Goal: Task Accomplishment & Management: Use online tool/utility

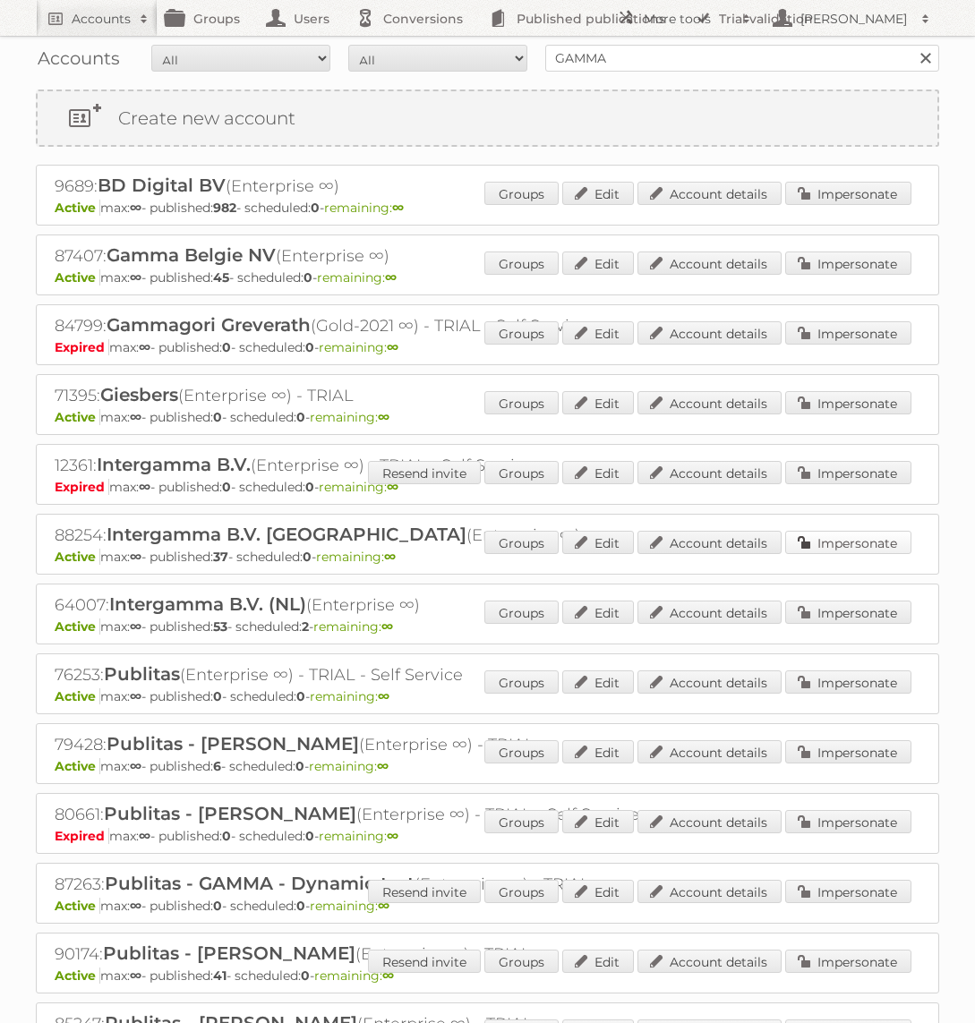
click at [888, 542] on link "Impersonate" at bounding box center [848, 542] width 126 height 23
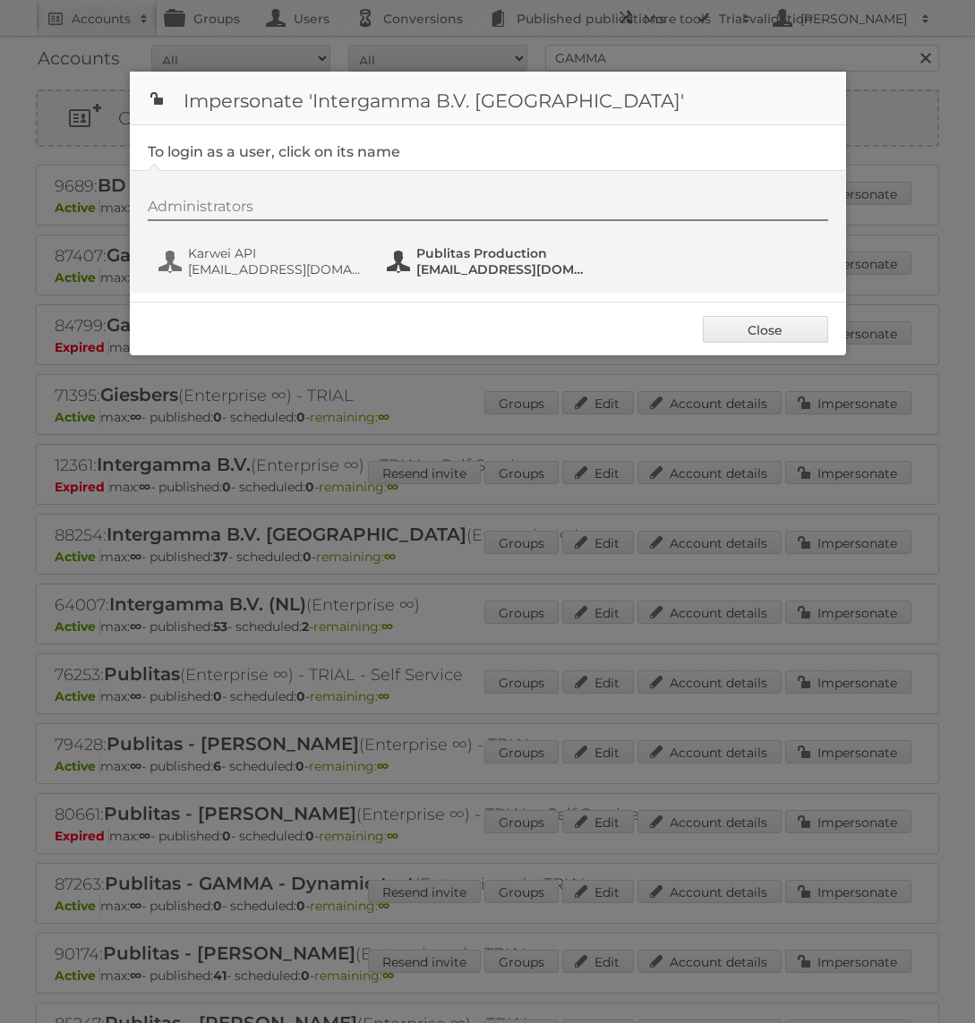
click at [501, 251] on span "Publitas Production" at bounding box center [503, 253] width 174 height 16
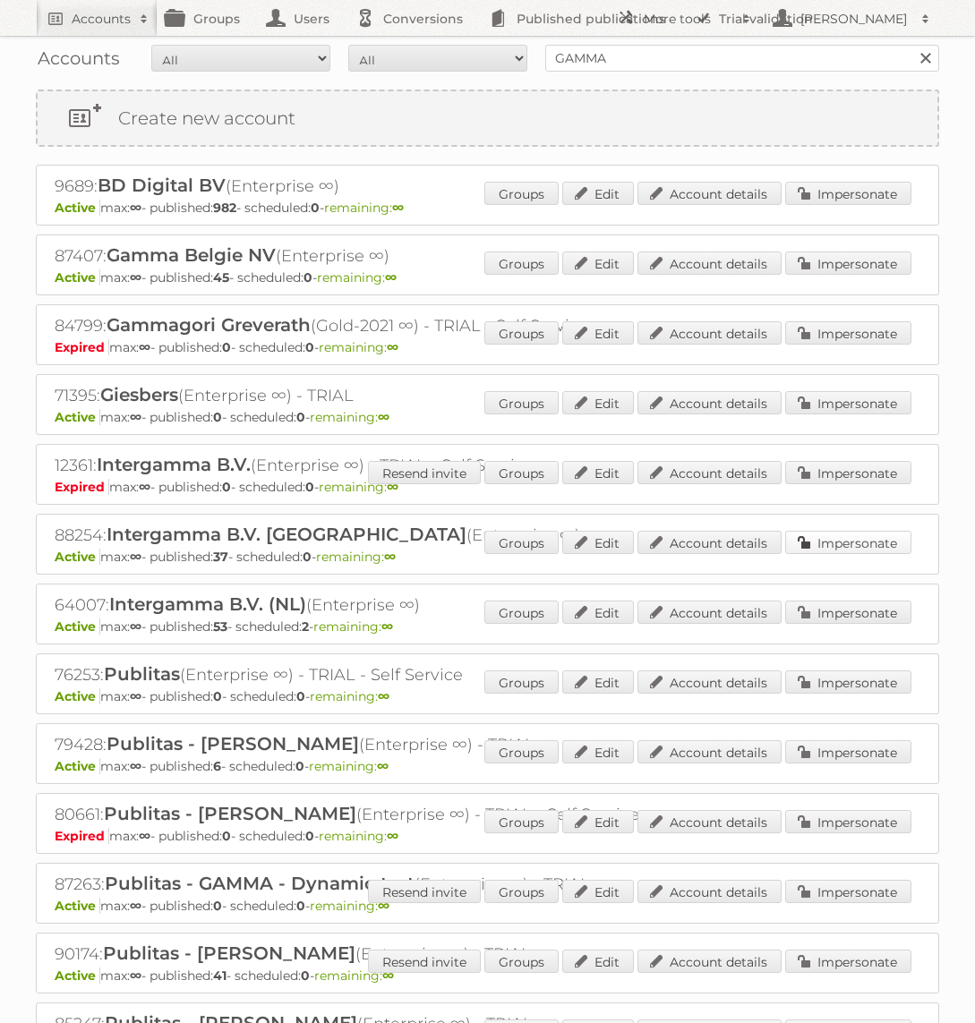
click at [827, 542] on link "Impersonate" at bounding box center [848, 542] width 126 height 23
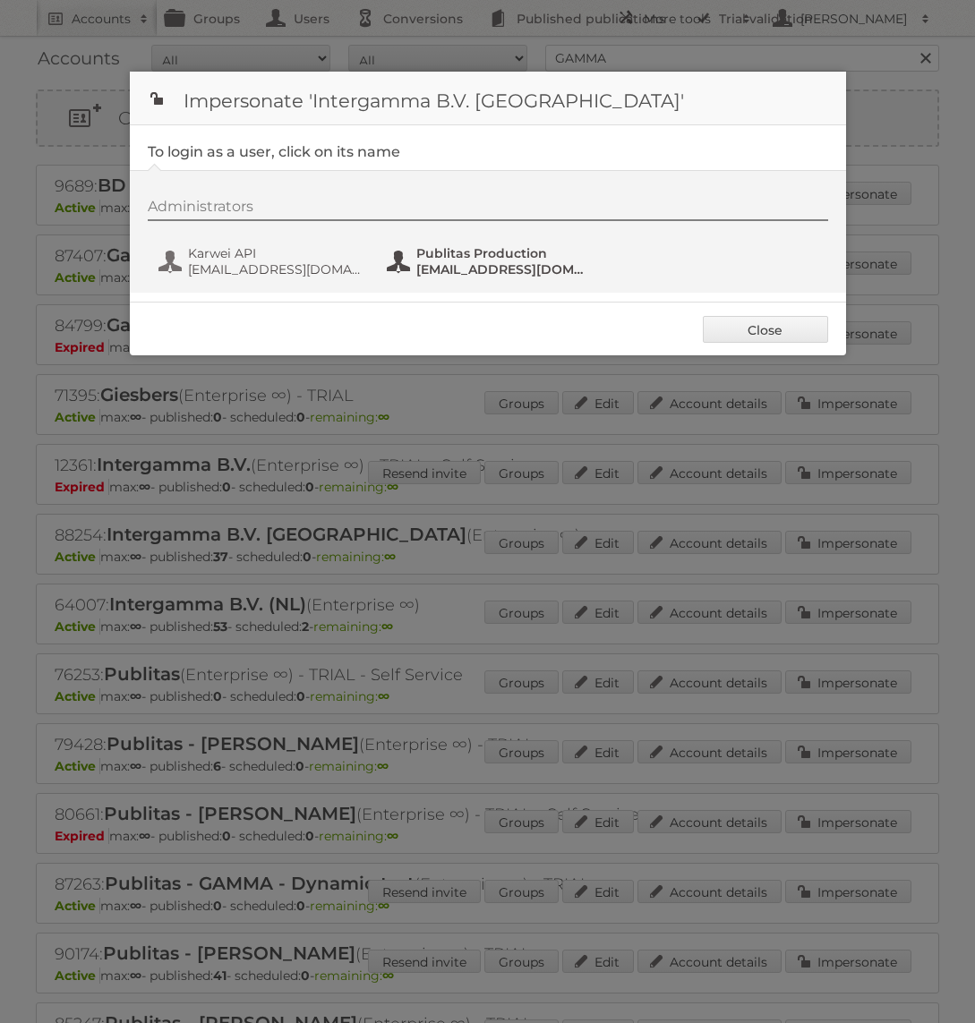
click at [490, 259] on span "Publitas Production" at bounding box center [503, 253] width 174 height 16
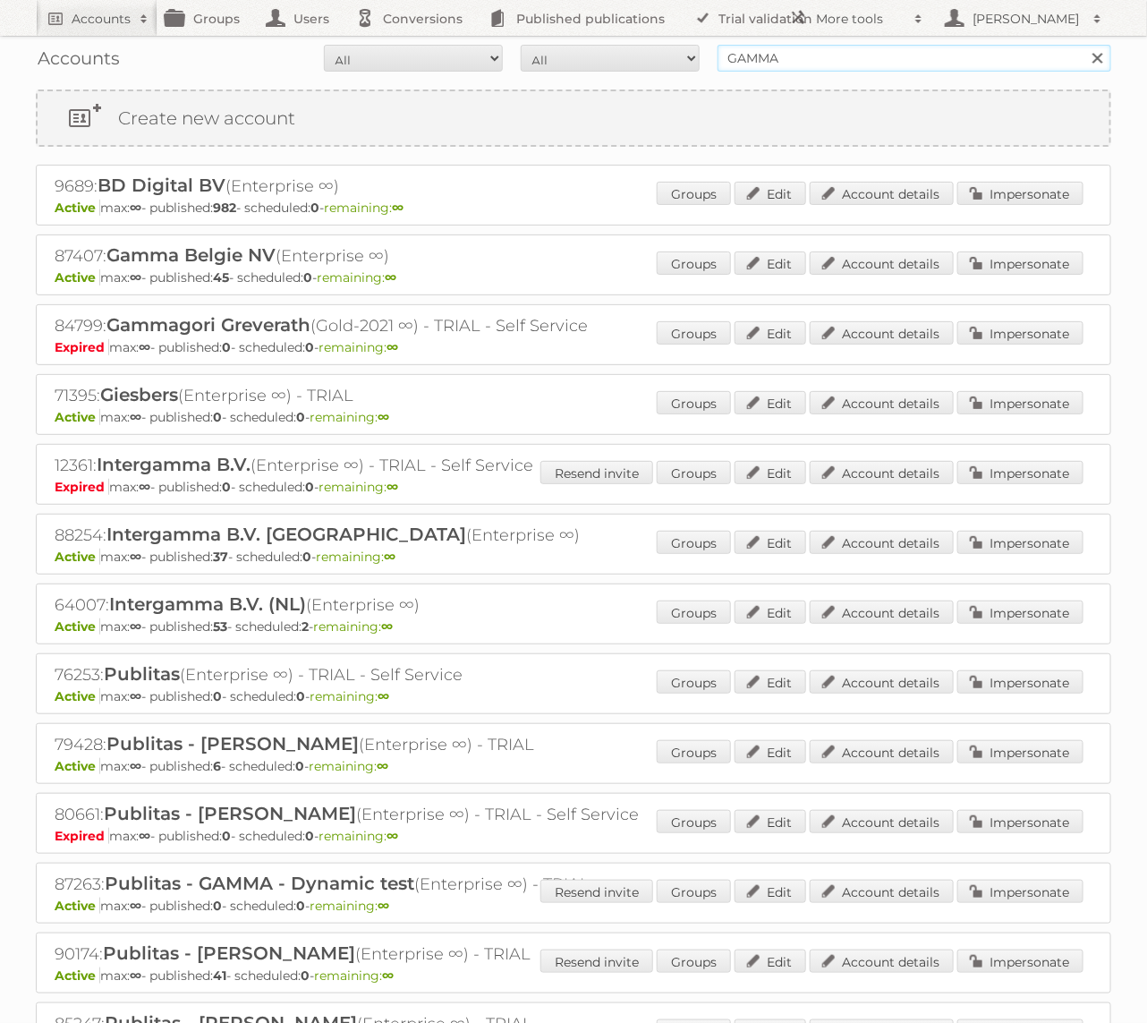
click at [848, 52] on input "GAMMA" at bounding box center [915, 58] width 394 height 27
type input "Praxis"
click at [974, 45] on input "Search" at bounding box center [1097, 58] width 27 height 27
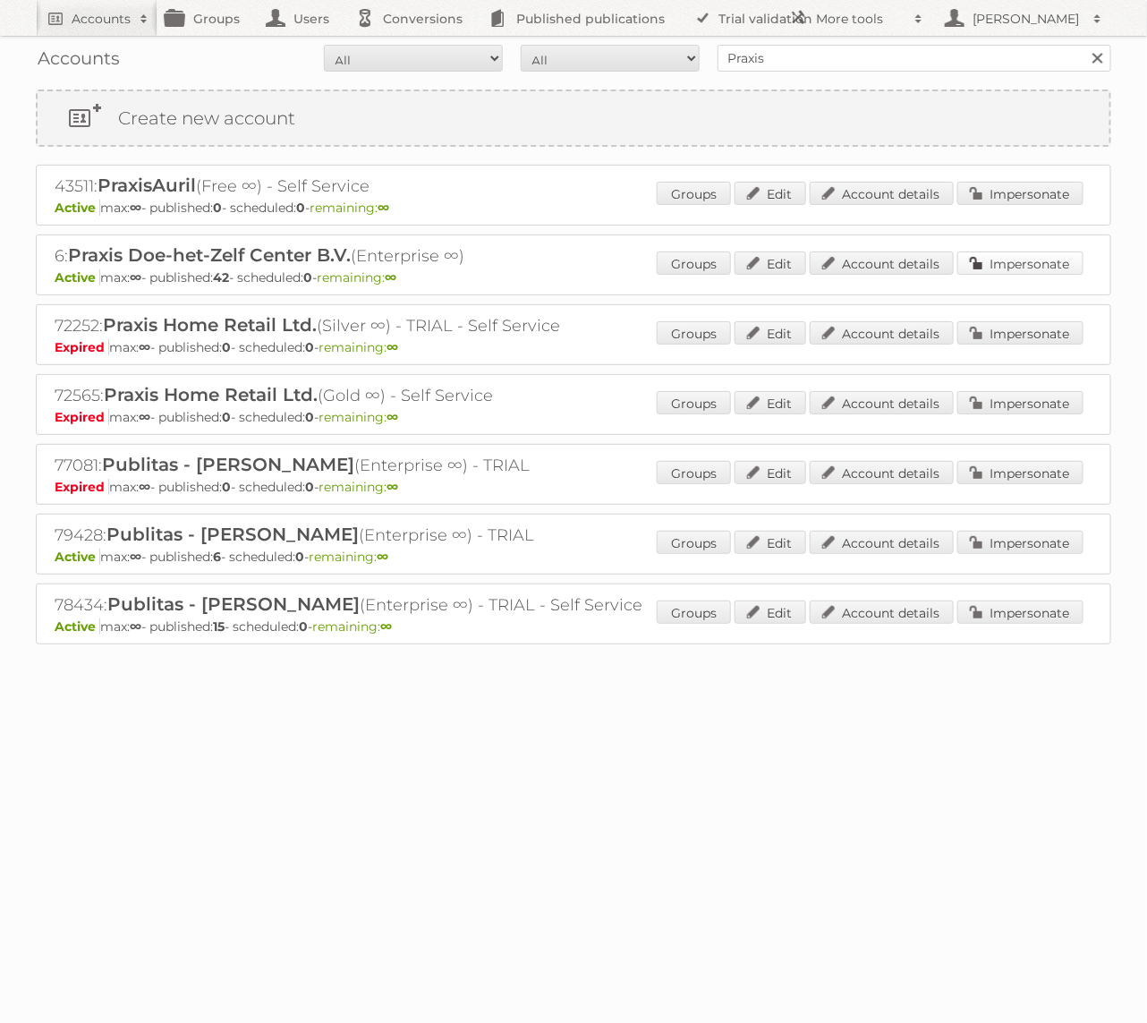
click at [1010, 265] on link "Impersonate" at bounding box center [1021, 263] width 126 height 23
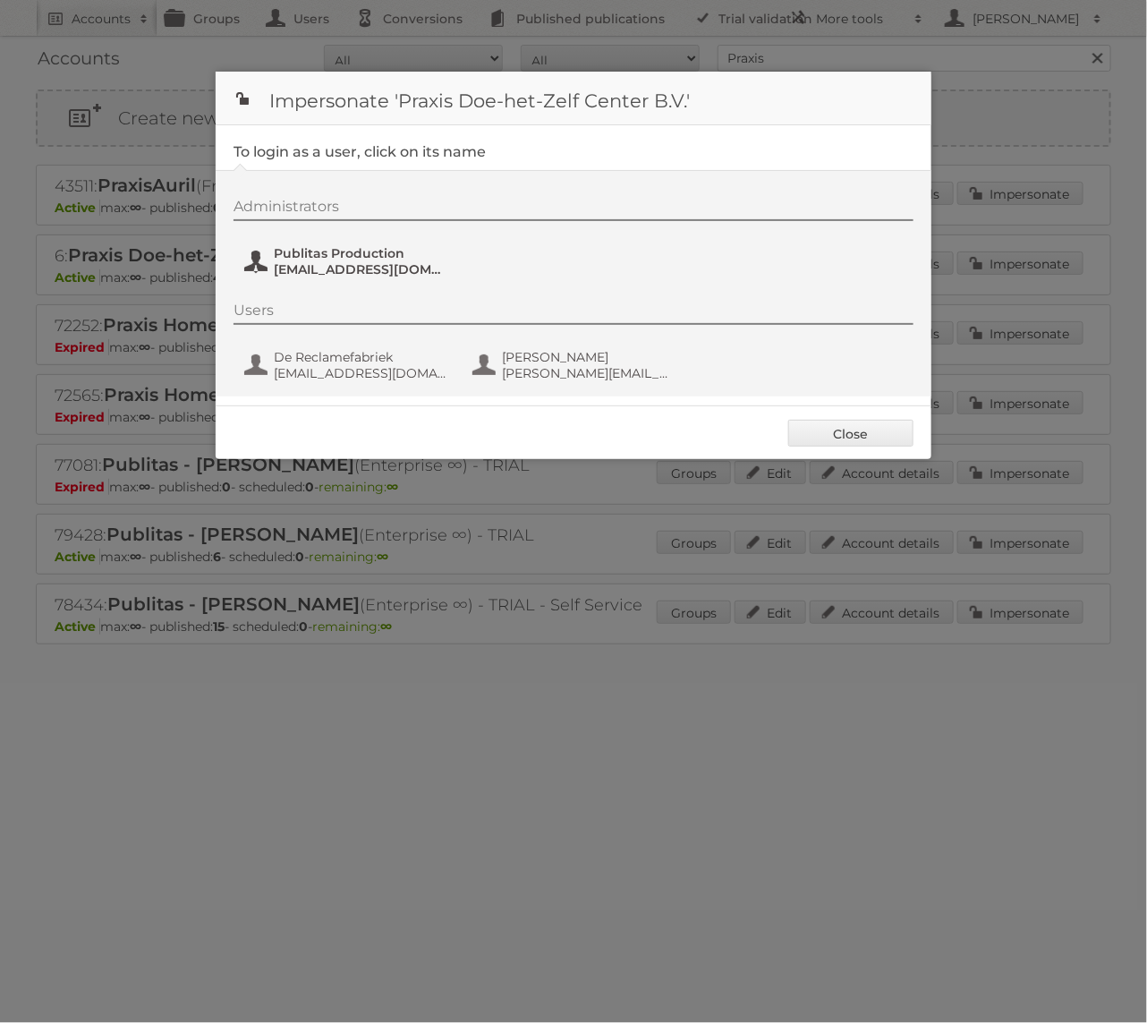
click at [365, 245] on span "Publitas Production" at bounding box center [361, 253] width 174 height 16
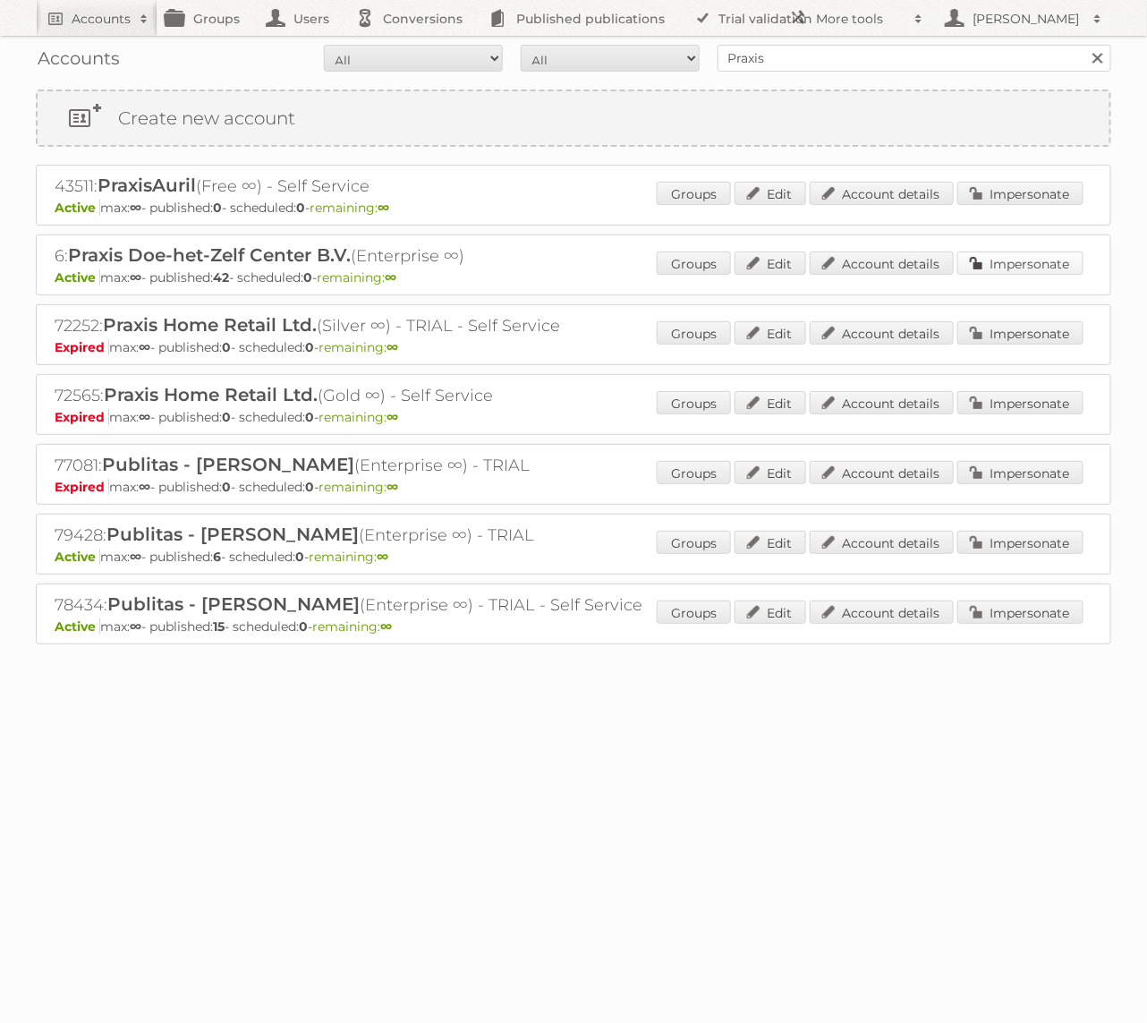
click at [997, 258] on link "Impersonate" at bounding box center [1021, 263] width 126 height 23
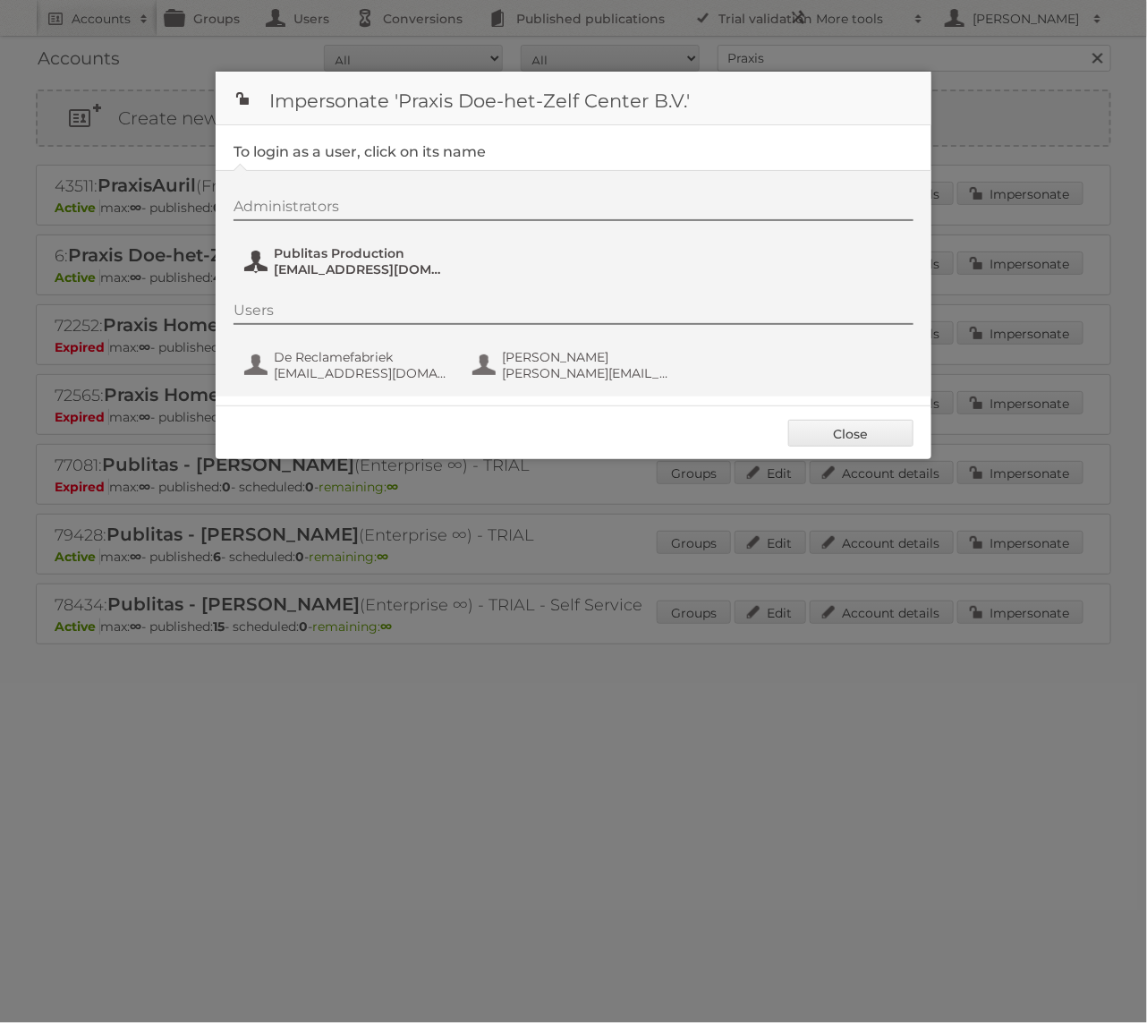
click at [385, 267] on span "[EMAIL_ADDRESS][DOMAIN_NAME]" at bounding box center [361, 269] width 174 height 16
